Goal: Entertainment & Leisure: Consume media (video, audio)

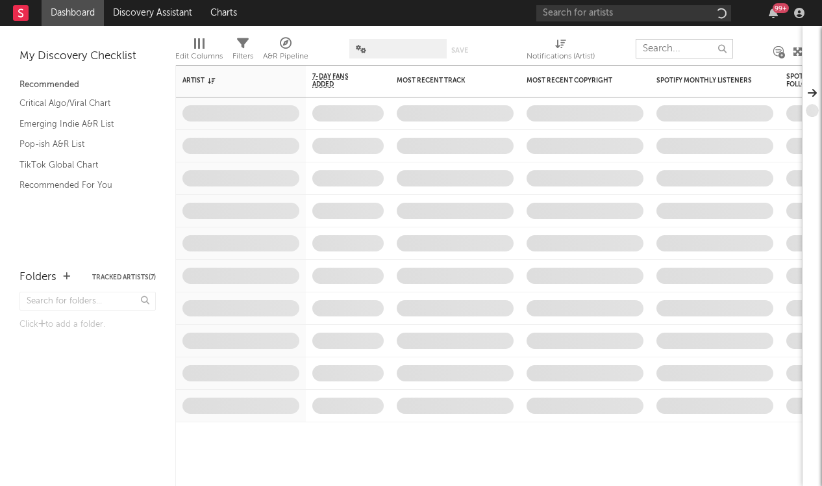
click at [672, 54] on input "text" at bounding box center [684, 48] width 97 height 19
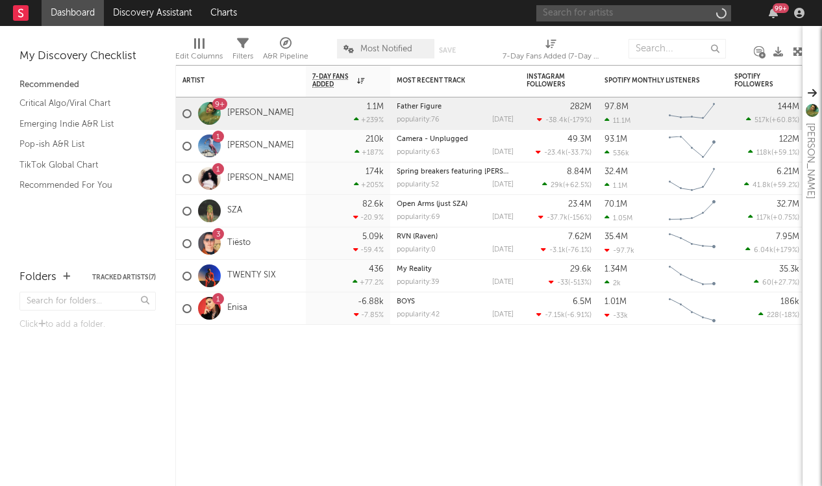
click at [659, 8] on input "text" at bounding box center [634, 13] width 195 height 16
click at [613, 16] on input "osamason" at bounding box center [634, 13] width 195 height 16
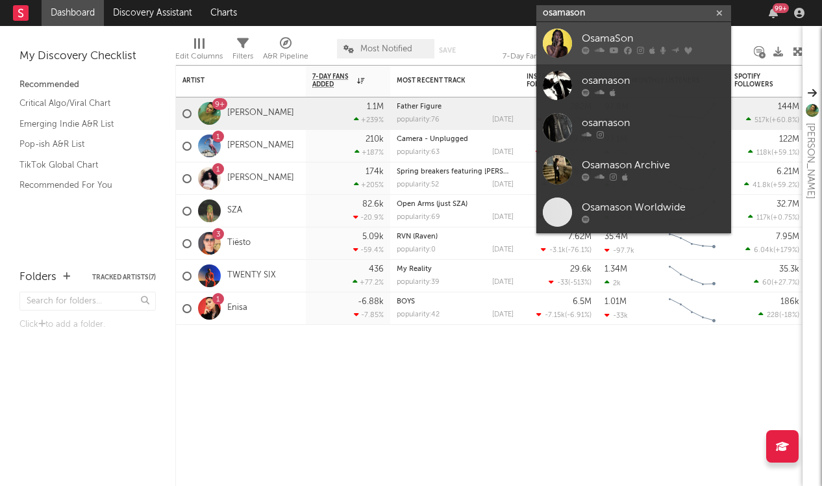
type input "osamason"
click at [607, 44] on div "OsamaSon" at bounding box center [653, 39] width 143 height 16
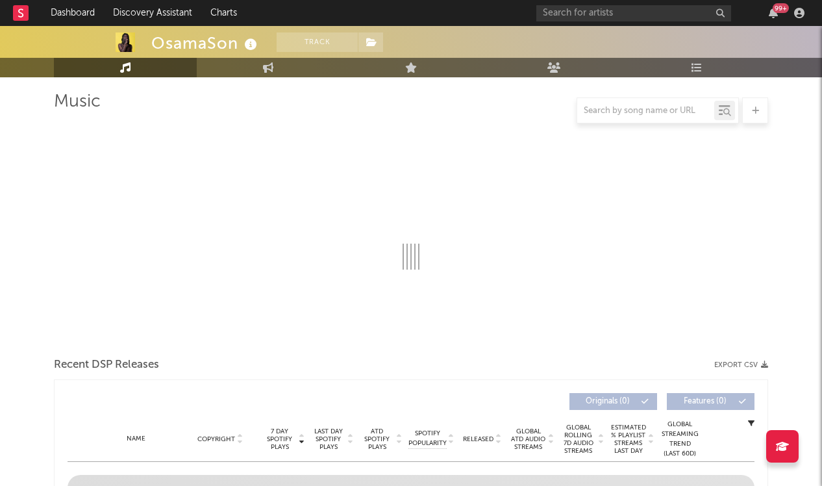
select select "6m"
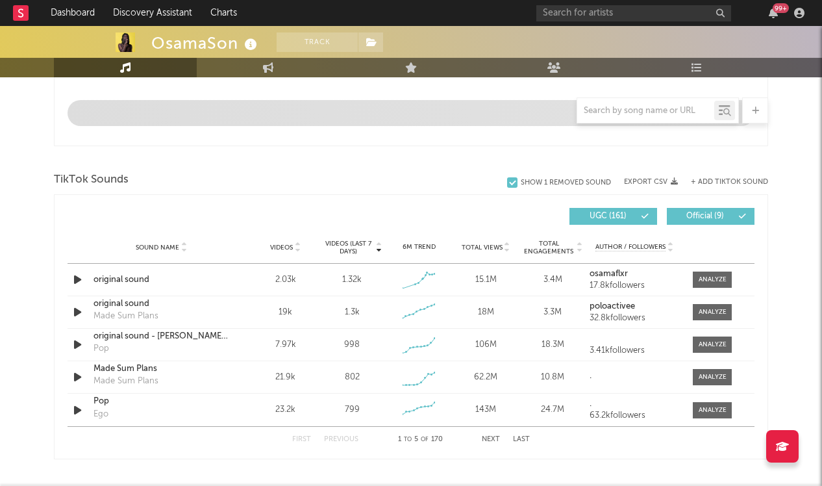
scroll to position [839, 0]
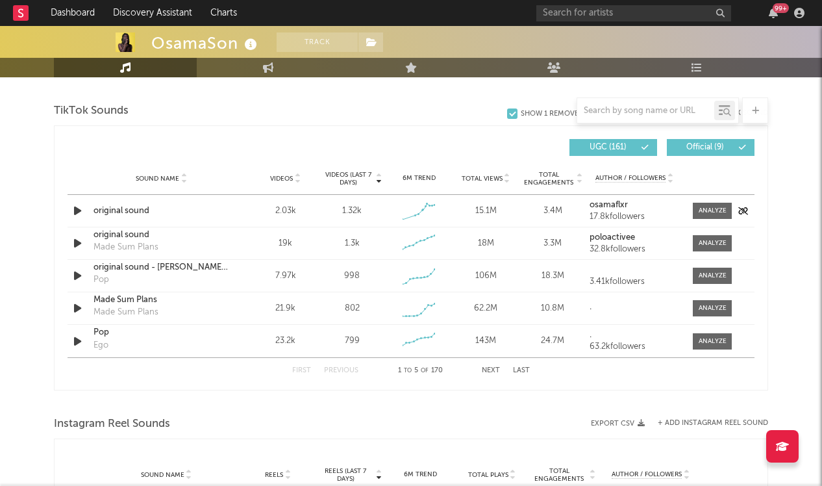
click at [75, 209] on icon "button" at bounding box center [78, 211] width 14 height 16
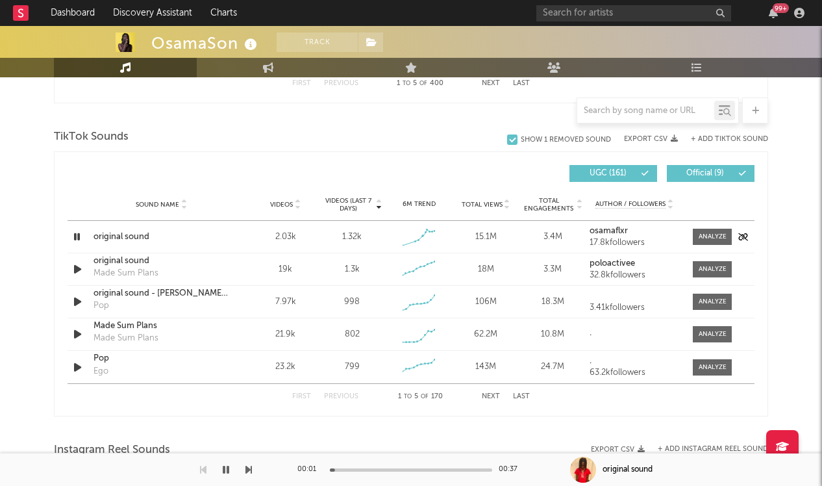
click at [77, 241] on icon "button" at bounding box center [77, 237] width 12 height 16
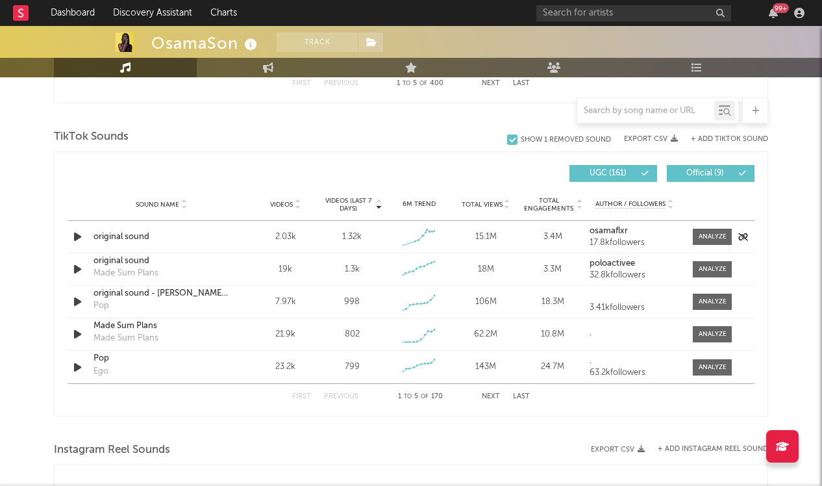
click at [80, 246] on div "Sound Name original sound Videos 2.03k Videos (last 7 days) 1.32k Weekly Growth…" at bounding box center [411, 237] width 687 height 32
click at [78, 232] on icon "button" at bounding box center [78, 237] width 14 height 16
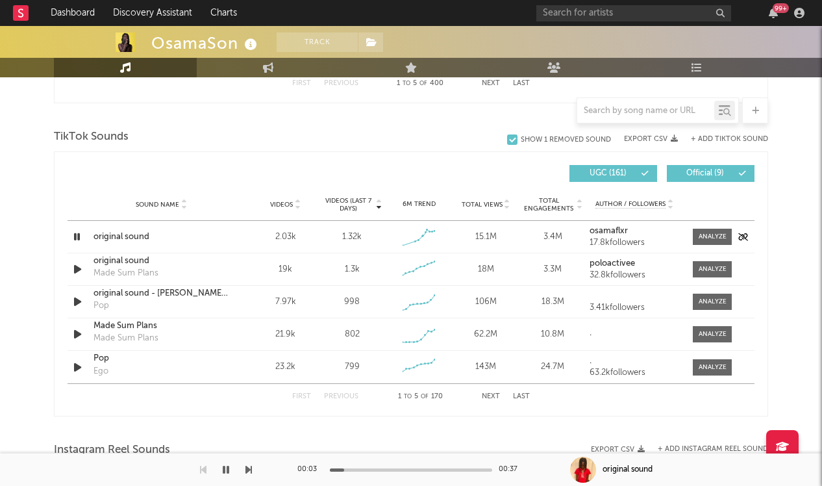
click at [78, 232] on icon "button" at bounding box center [77, 237] width 12 height 16
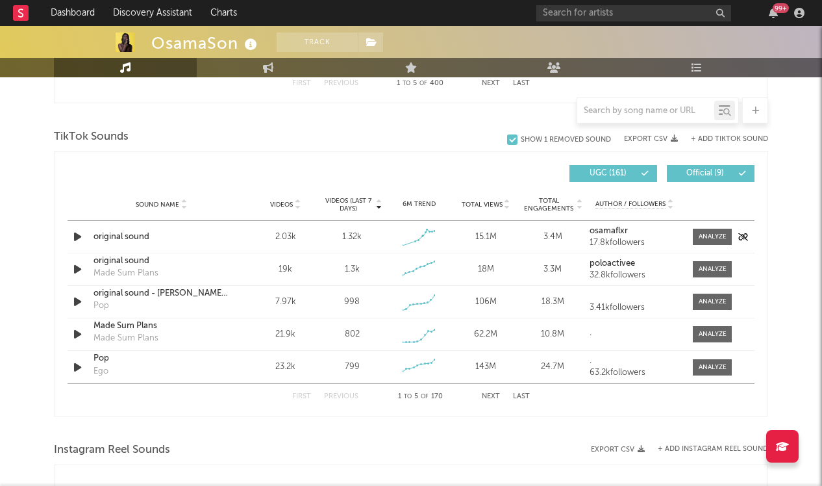
click at [81, 239] on icon "button" at bounding box center [78, 237] width 14 height 16
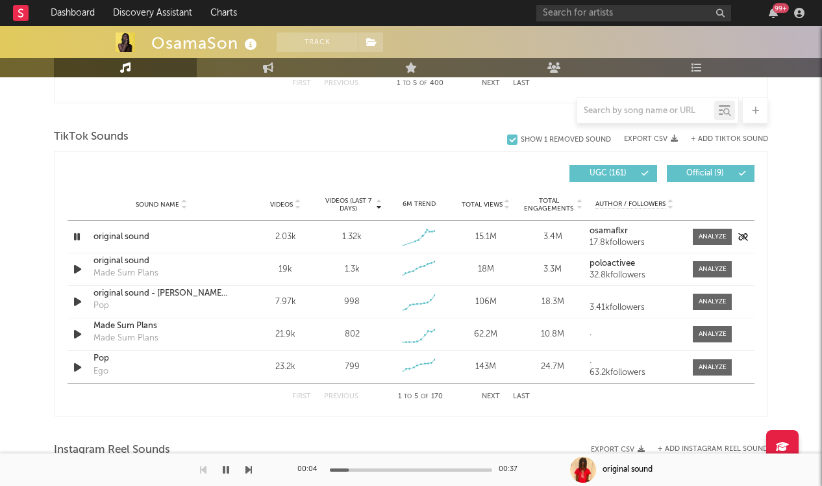
click at [81, 239] on icon "button" at bounding box center [77, 237] width 12 height 16
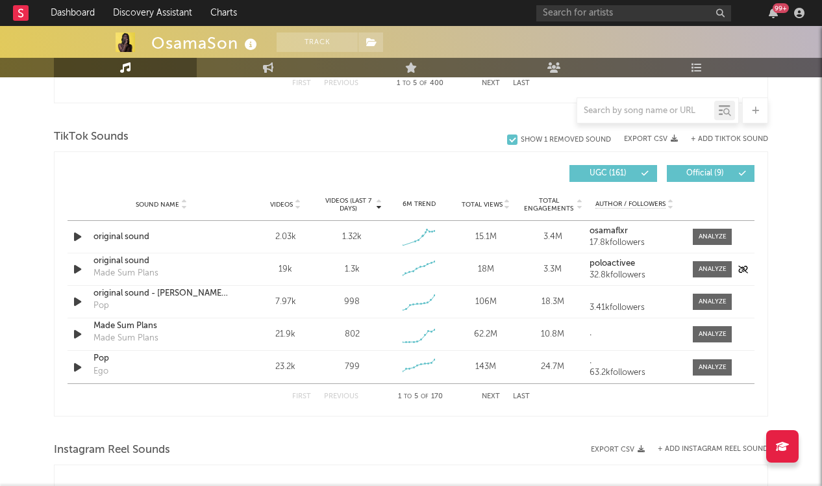
click at [80, 268] on icon "button" at bounding box center [78, 269] width 14 height 16
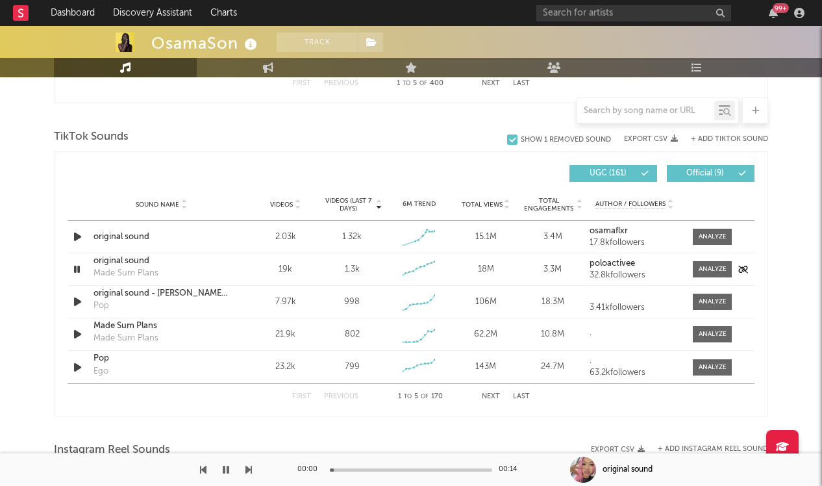
click at [78, 262] on icon "button" at bounding box center [77, 269] width 12 height 16
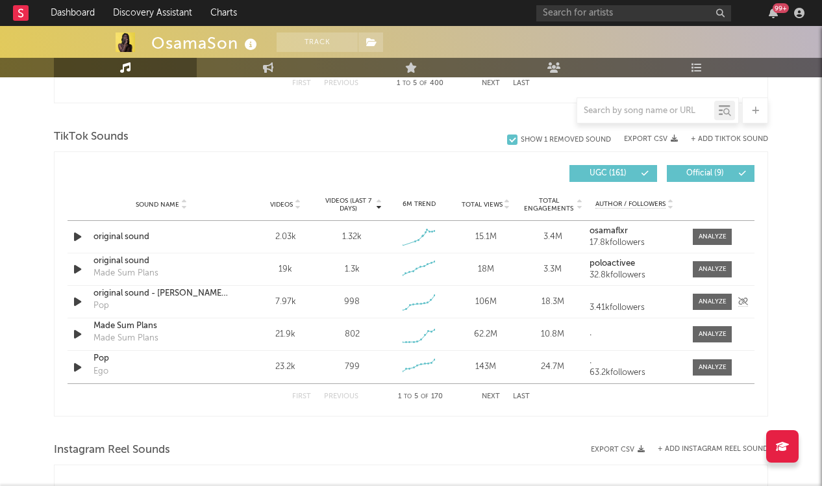
click at [79, 305] on icon "button" at bounding box center [78, 302] width 14 height 16
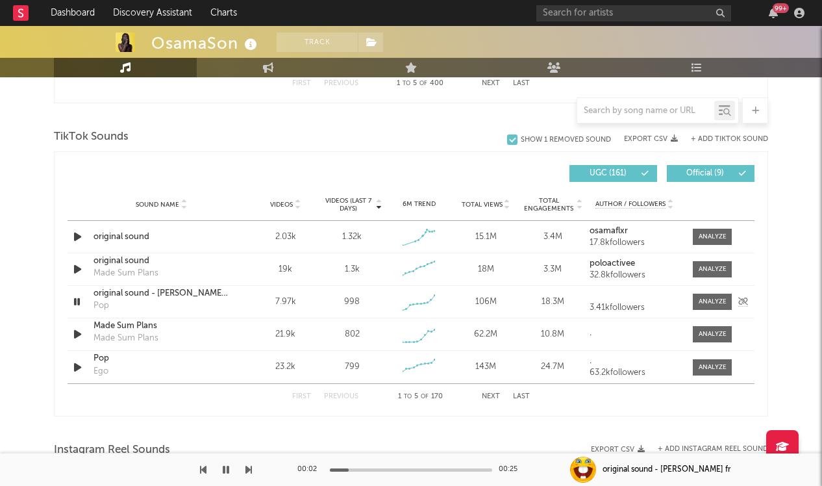
click at [720, 311] on div "Sound Name original sound - [PERSON_NAME] fr Pop Videos 7.97k Videos (last 7 da…" at bounding box center [411, 302] width 687 height 32
click at [717, 296] on span at bounding box center [712, 302] width 39 height 16
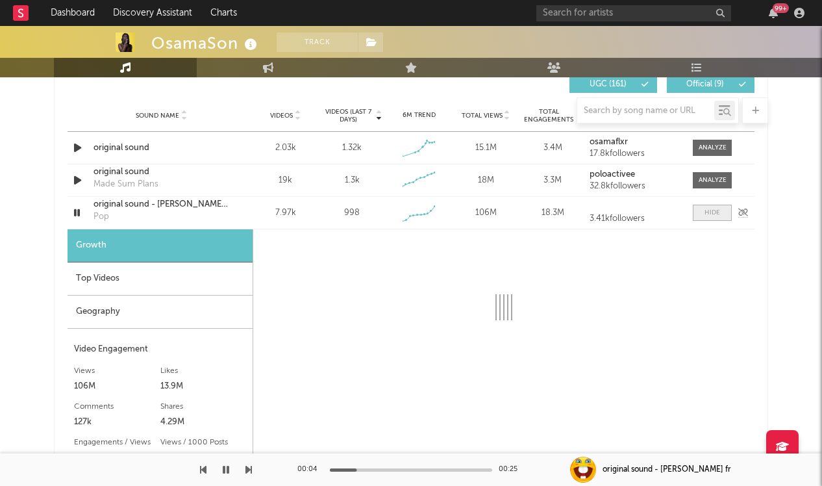
select select "1w"
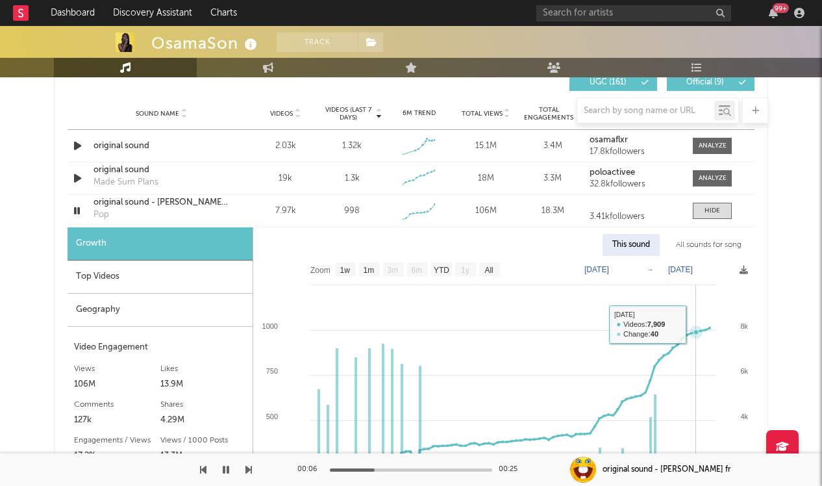
scroll to position [936, 0]
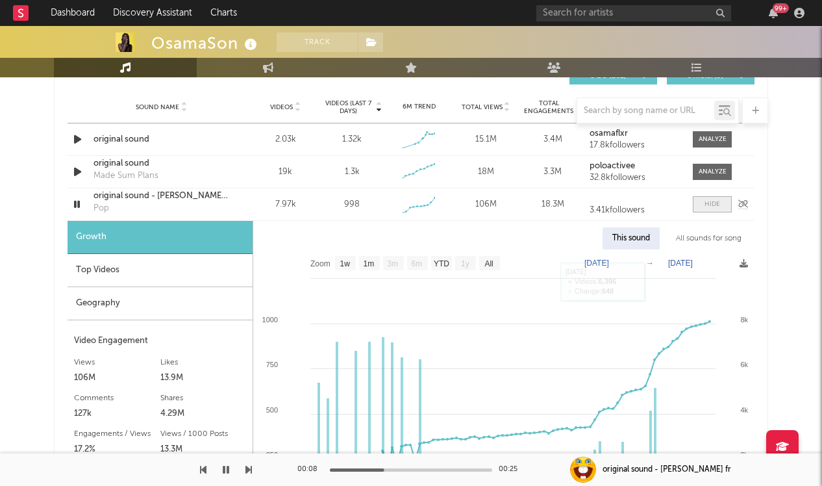
click at [717, 203] on div at bounding box center [713, 204] width 16 height 10
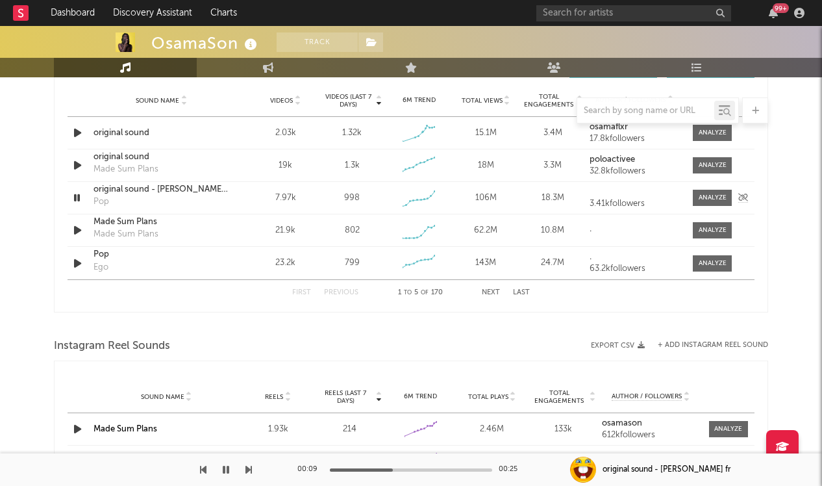
scroll to position [945, 0]
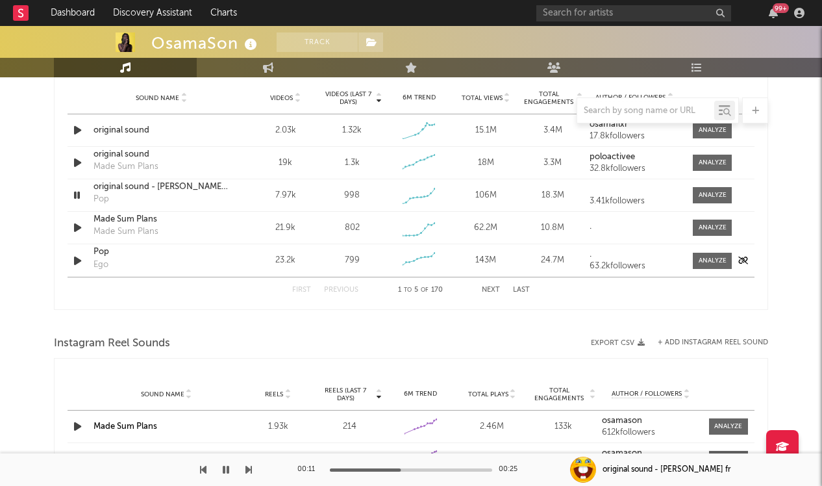
click at [73, 254] on icon "button" at bounding box center [78, 261] width 14 height 16
click at [79, 261] on icon "button" at bounding box center [77, 261] width 12 height 16
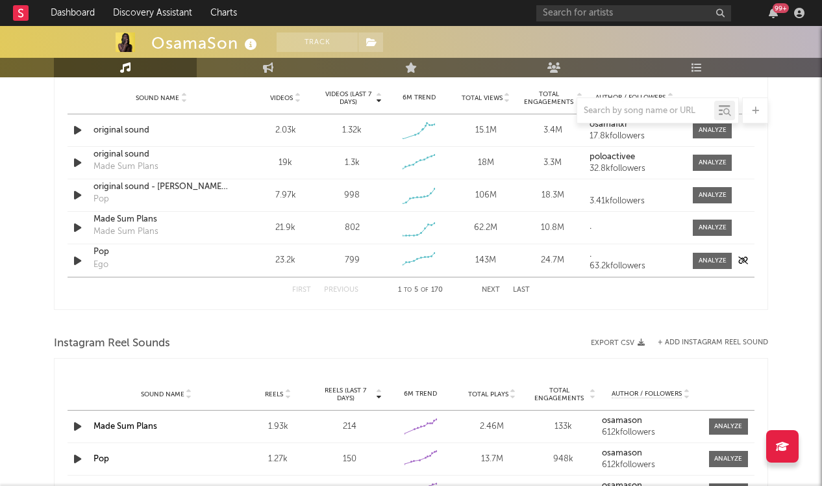
click at [79, 261] on icon "button" at bounding box center [78, 261] width 14 height 16
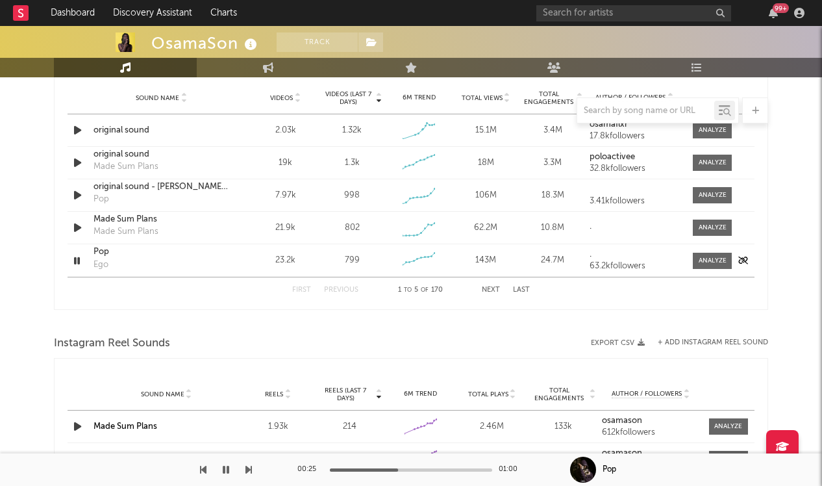
click at [79, 261] on icon "button" at bounding box center [77, 261] width 12 height 16
